Goal: Transaction & Acquisition: Purchase product/service

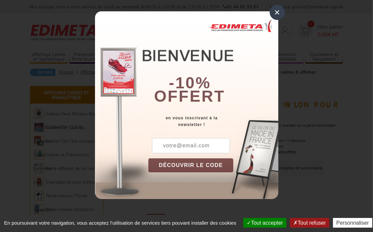
click at [277, 16] on div "×" at bounding box center [277, 12] width 15 height 15
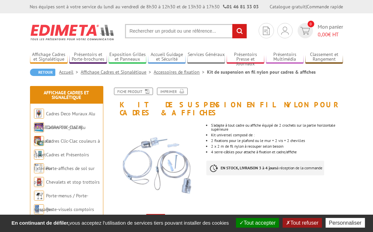
click at [153, 29] on input "text" at bounding box center [186, 31] width 122 height 14
click at [164, 30] on input "text" at bounding box center [186, 31] width 122 height 14
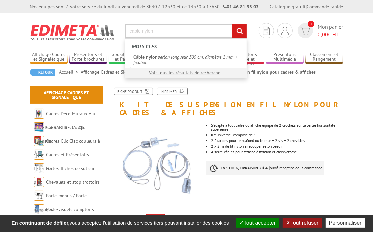
type input "cable nylon"
click at [232, 24] on input "rechercher" at bounding box center [239, 31] width 14 height 14
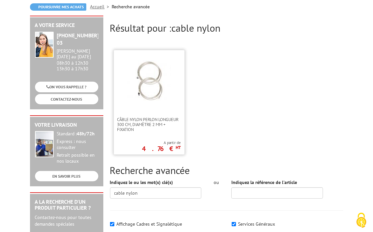
scroll to position [67, 0]
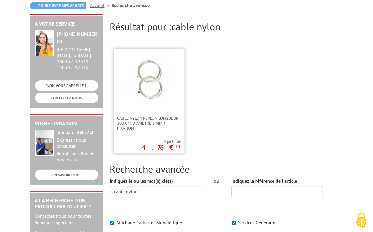
click at [157, 102] on link at bounding box center [149, 82] width 70 height 67
